Goal: Information Seeking & Learning: Learn about a topic

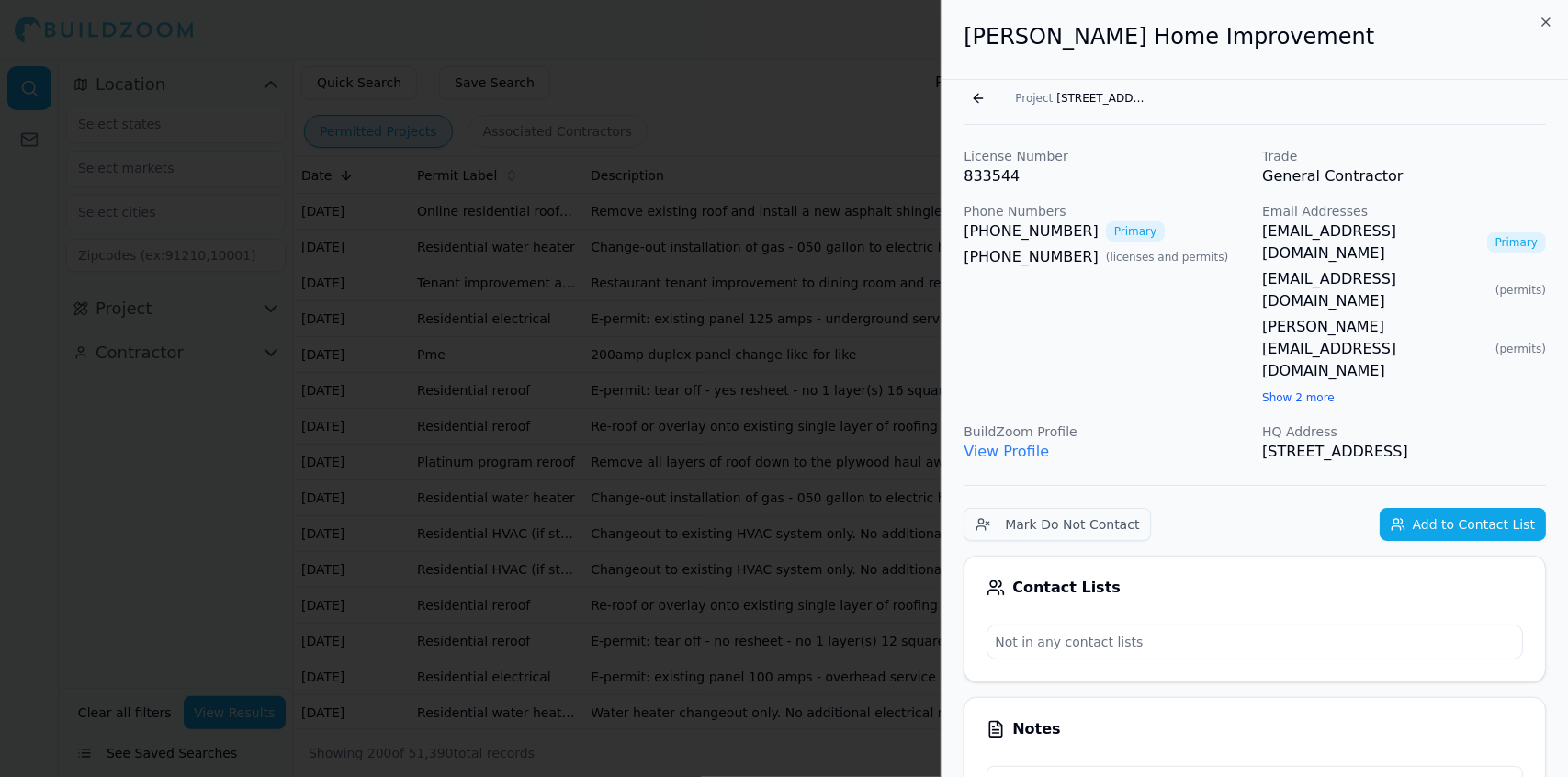
scroll to position [6947, 0]
click at [1094, 100] on span "[STREET_ADDRESS]" at bounding box center [1103, 98] width 92 height 15
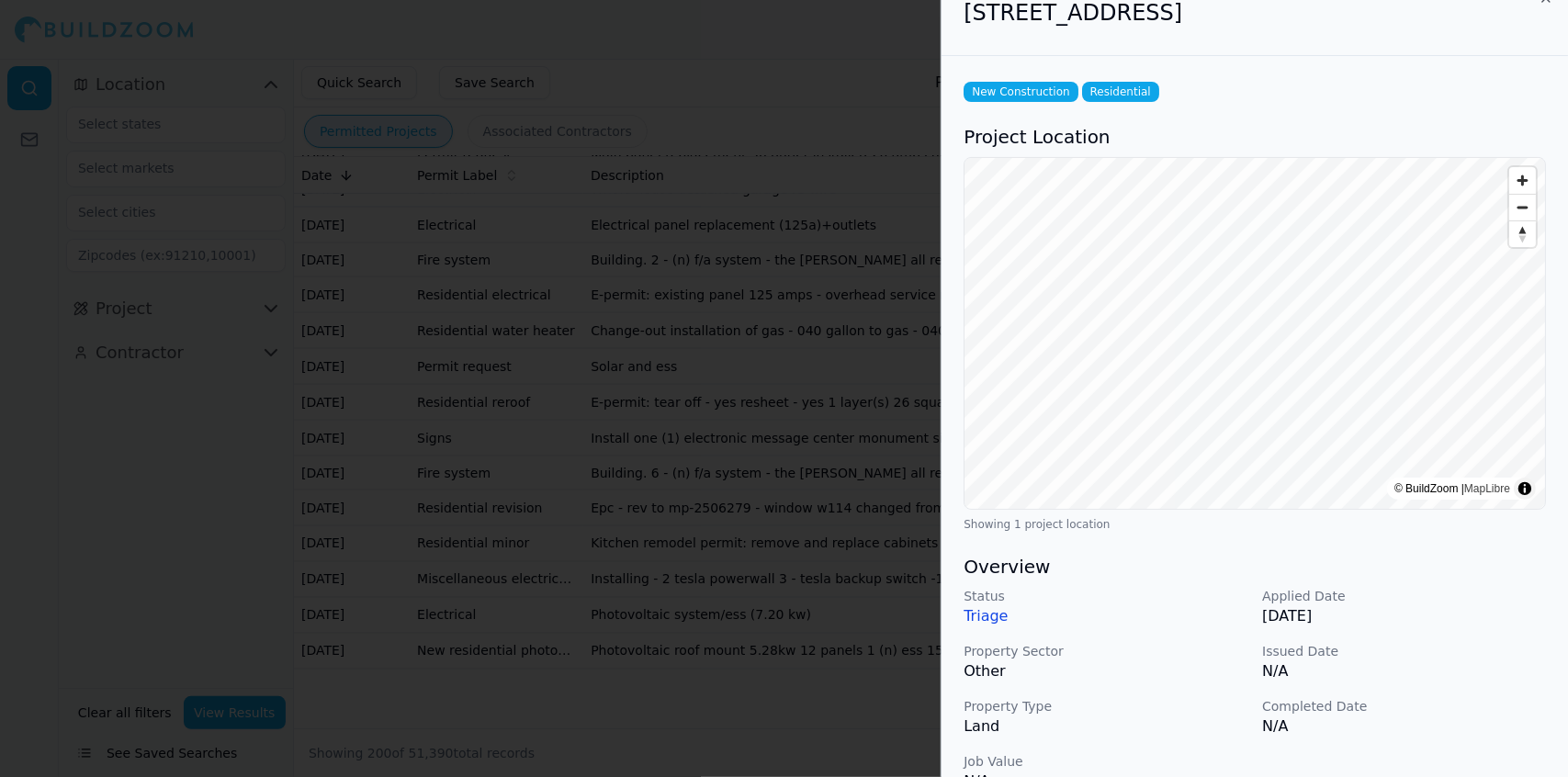
scroll to position [13, 0]
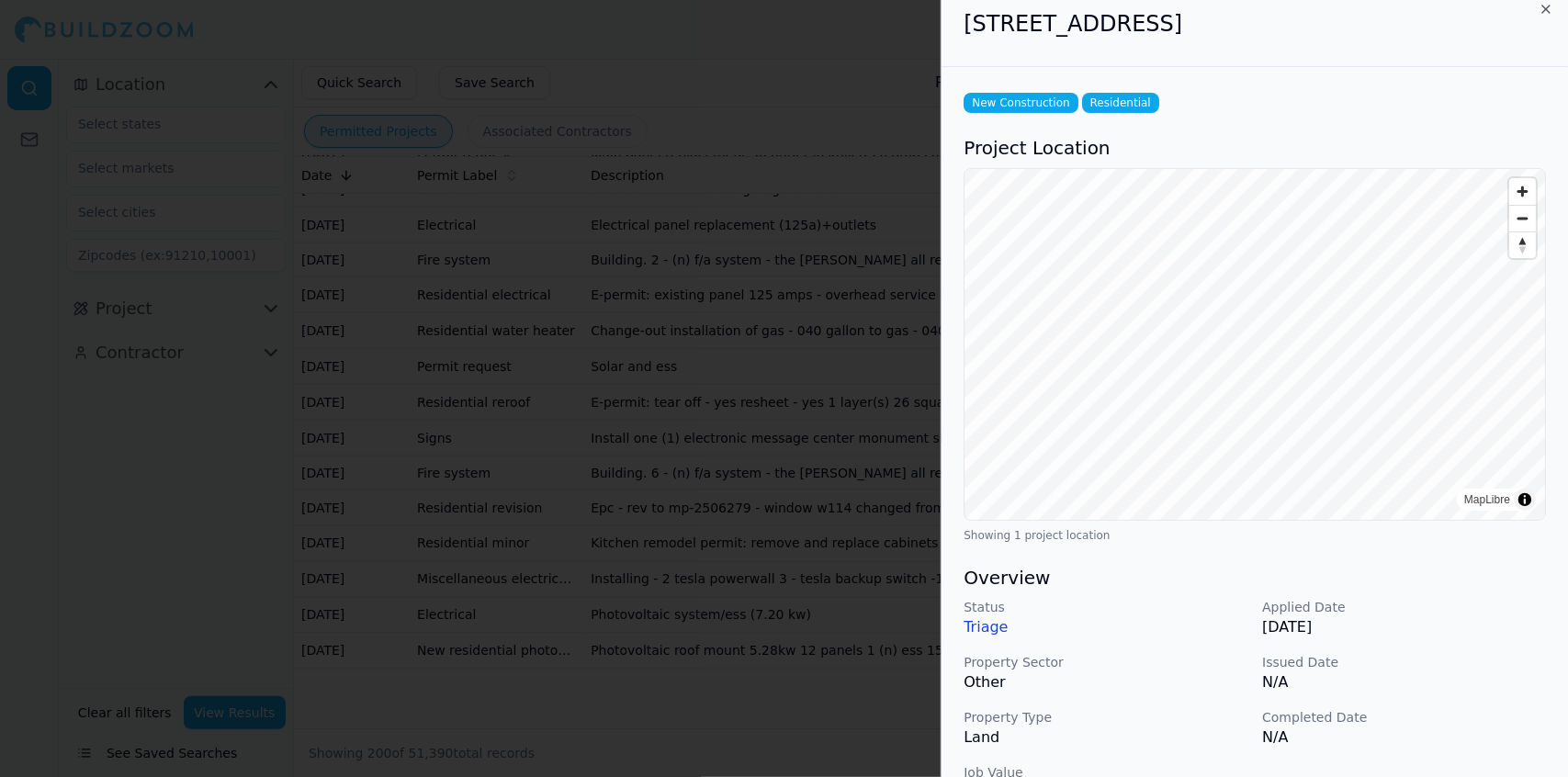
click at [808, 223] on div at bounding box center [784, 388] width 1568 height 777
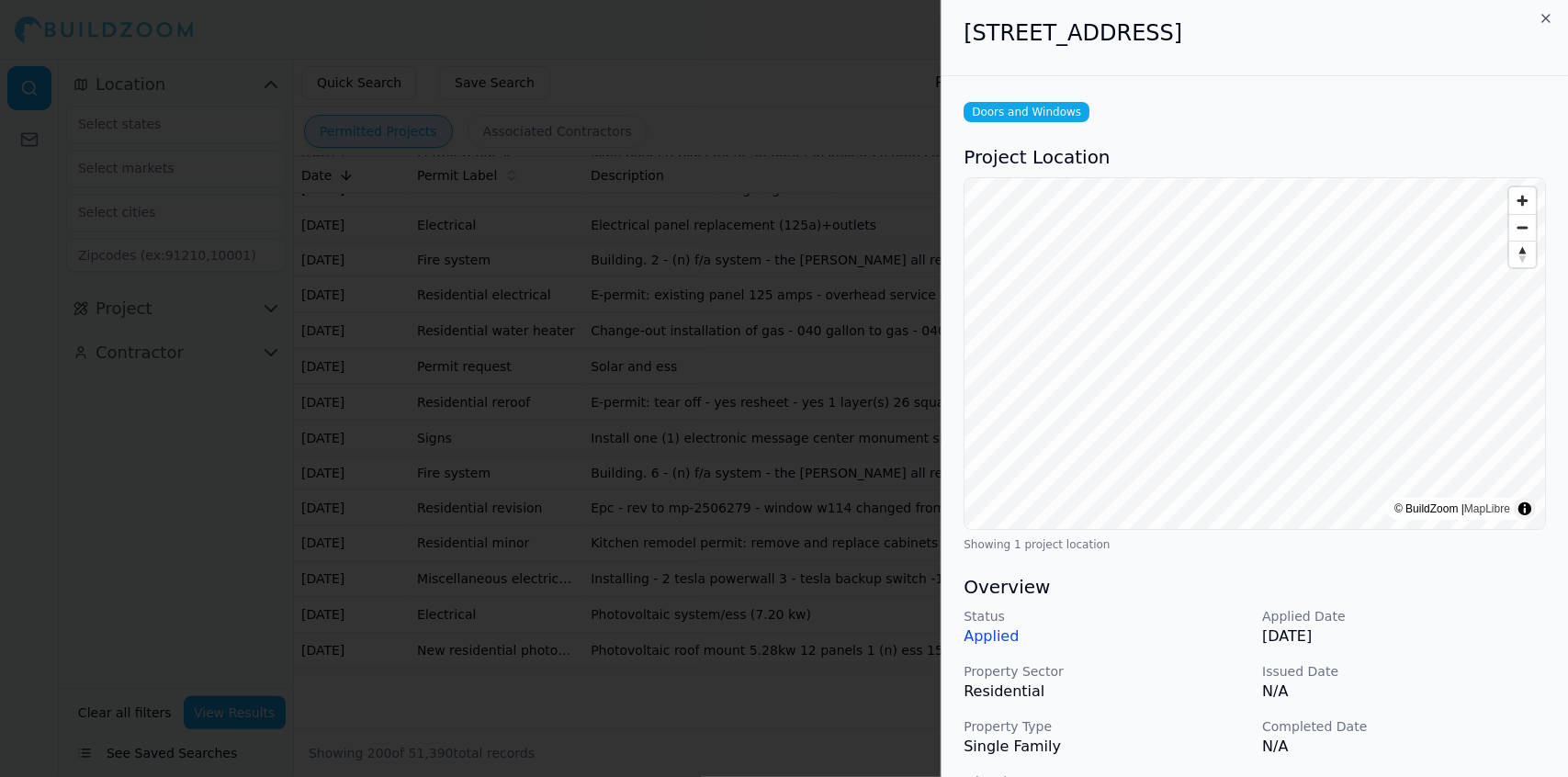
scroll to position [0, 0]
click at [745, 154] on div at bounding box center [784, 388] width 1568 height 777
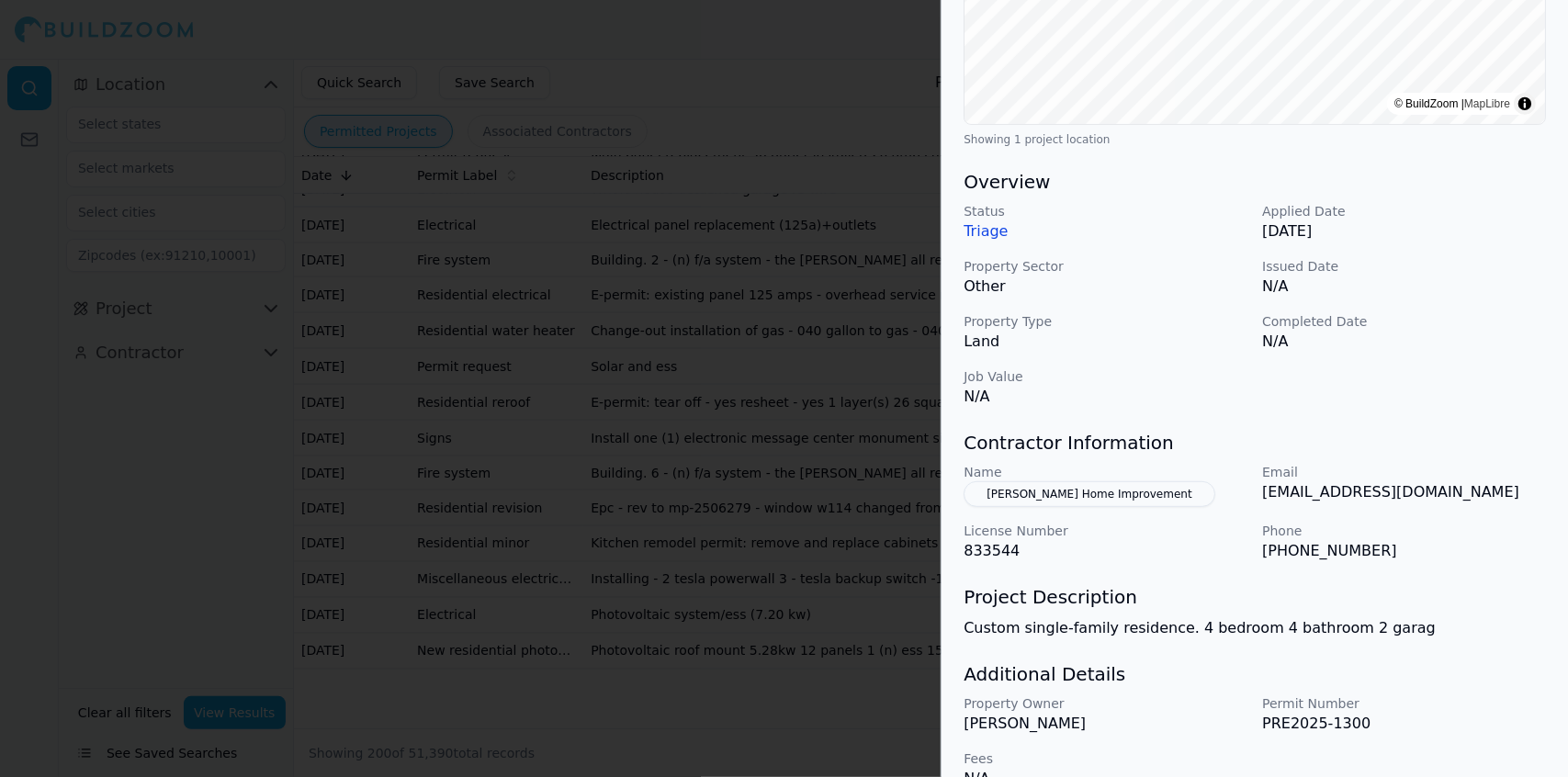
scroll to position [443, 0]
